Goal: Navigation & Orientation: Find specific page/section

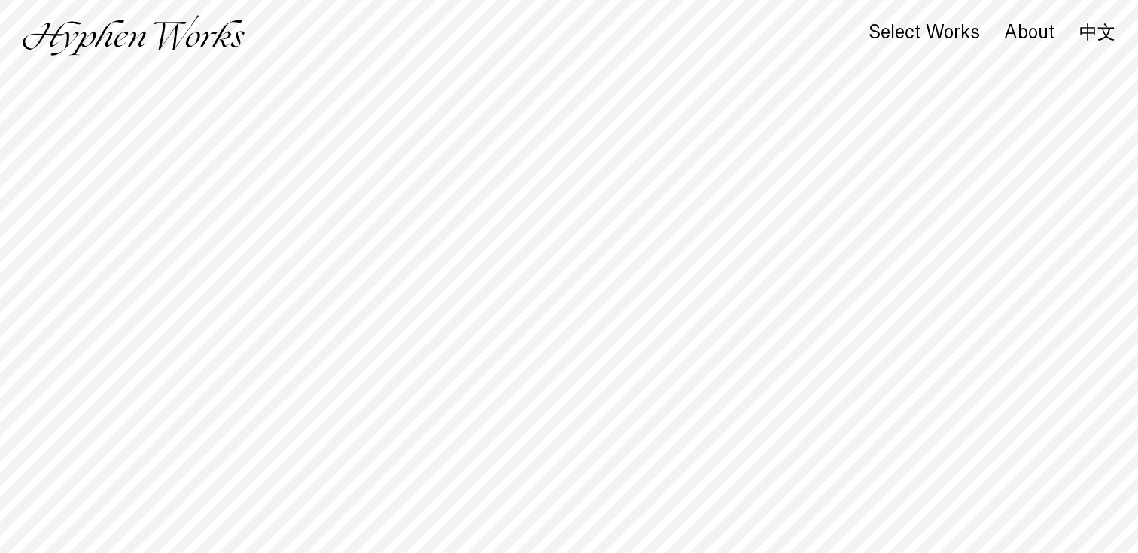
click at [1087, 41] on link "中文" at bounding box center [1097, 32] width 36 height 17
click at [1045, 32] on div "關於" at bounding box center [1046, 34] width 42 height 21
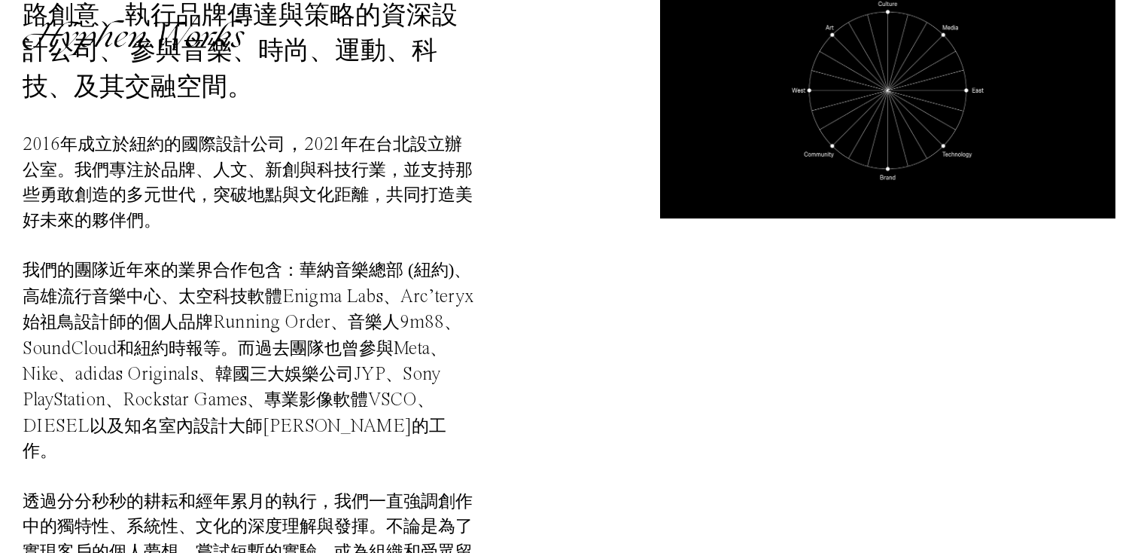
scroll to position [298, 0]
